Goal: Task Accomplishment & Management: Complete application form

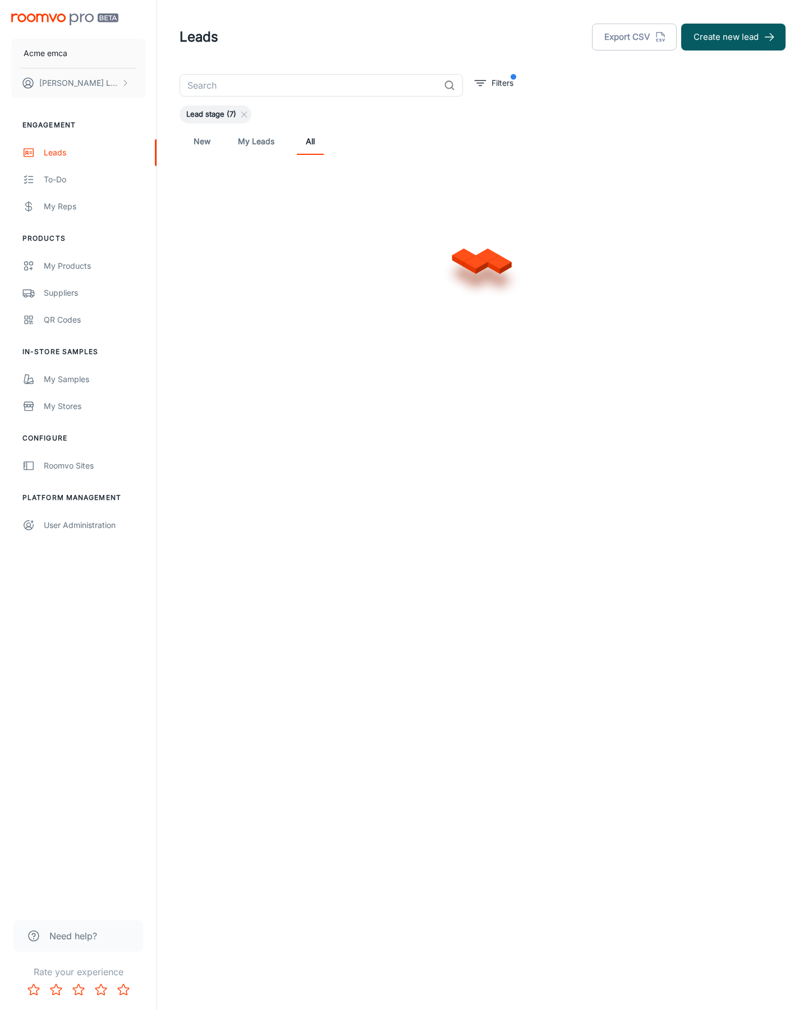
click at [733, 37] on button "Create new lead" at bounding box center [733, 37] width 104 height 27
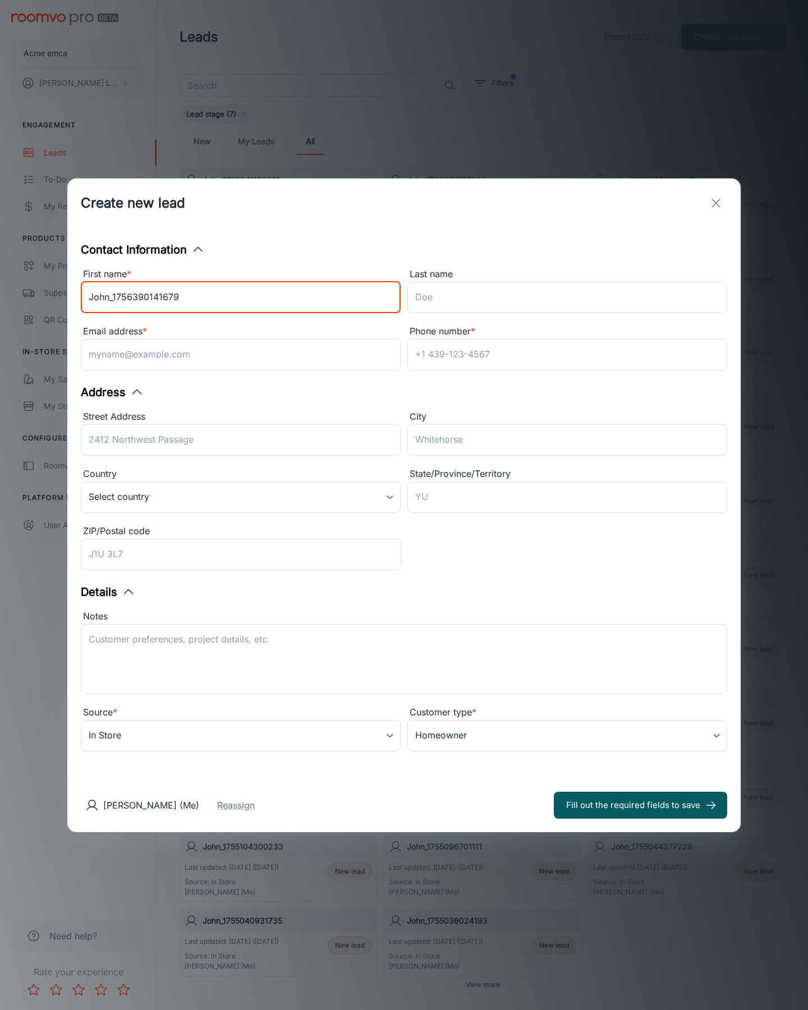
type input "John_1756390141679"
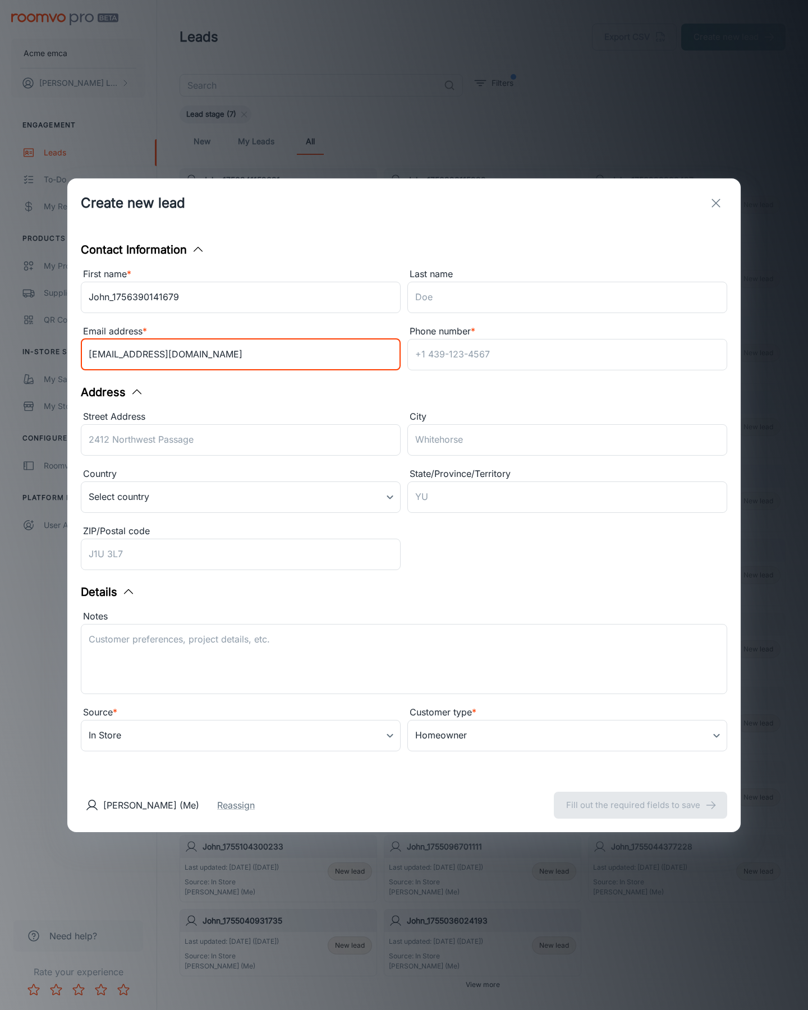
type input "[EMAIL_ADDRESS][DOMAIN_NAME]"
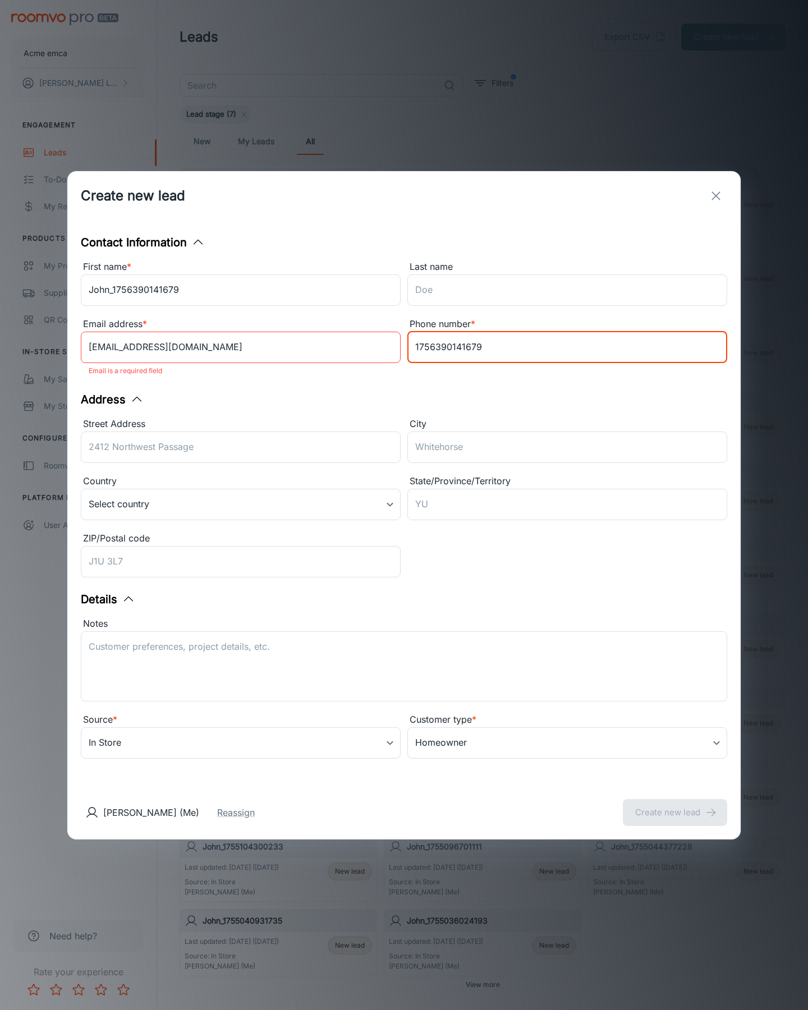
type input "1756390141679"
click at [675, 804] on button "Create new lead" at bounding box center [675, 812] width 104 height 27
